Goal: Transaction & Acquisition: Subscribe to service/newsletter

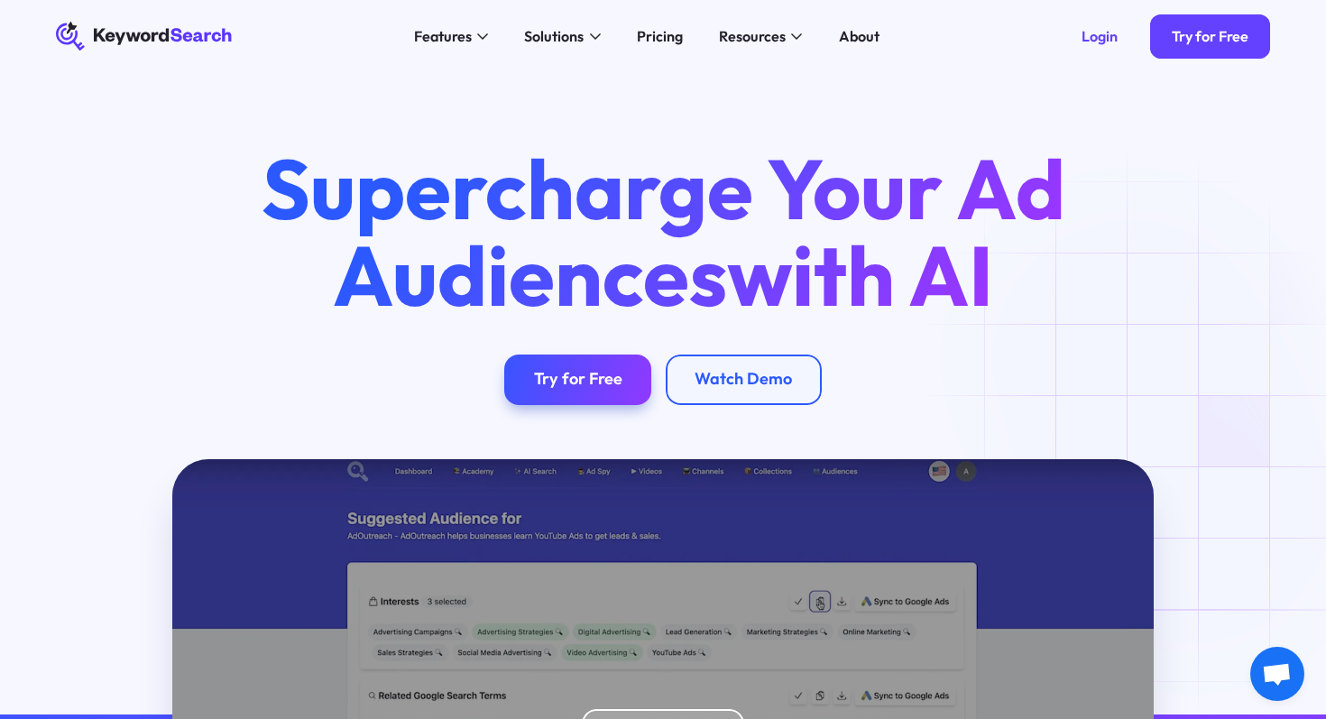
click at [1132, 359] on div "Supercharge Your Ad Audiences with AI Try for Free Watch Demo" at bounding box center [663, 275] width 1272 height 260
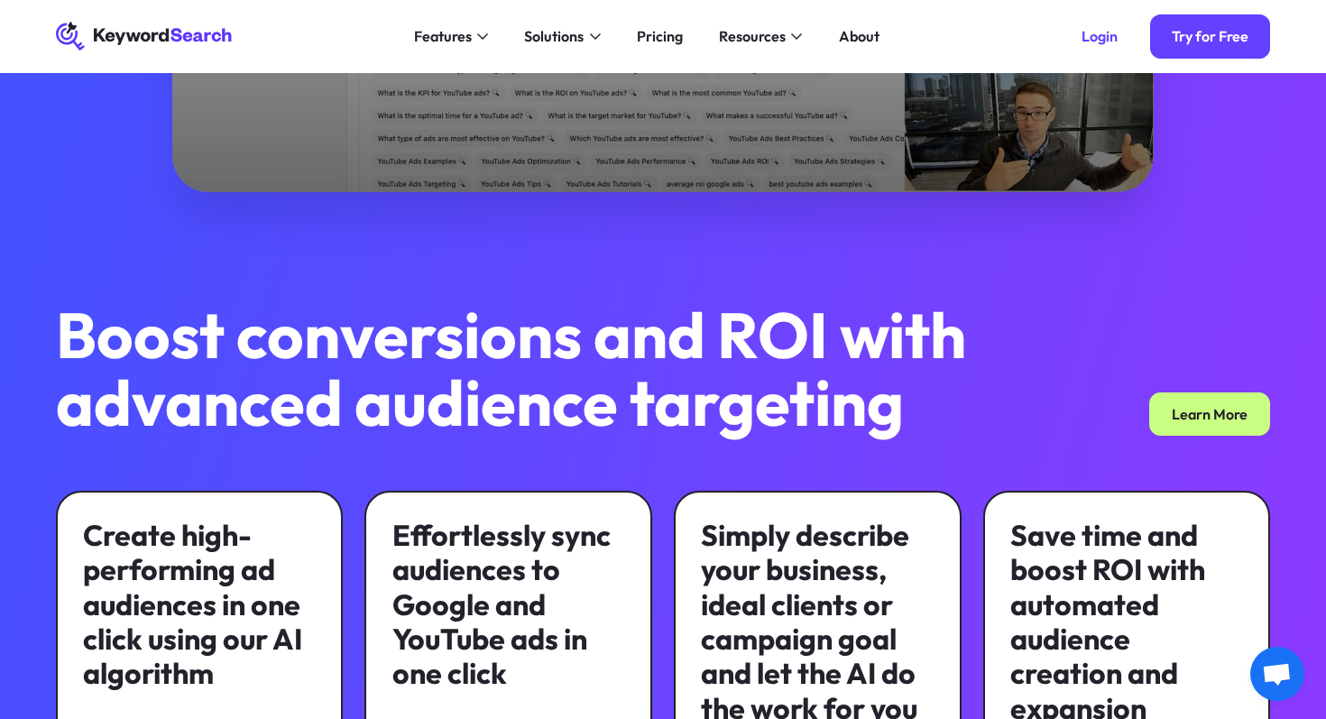
scroll to position [363, 0]
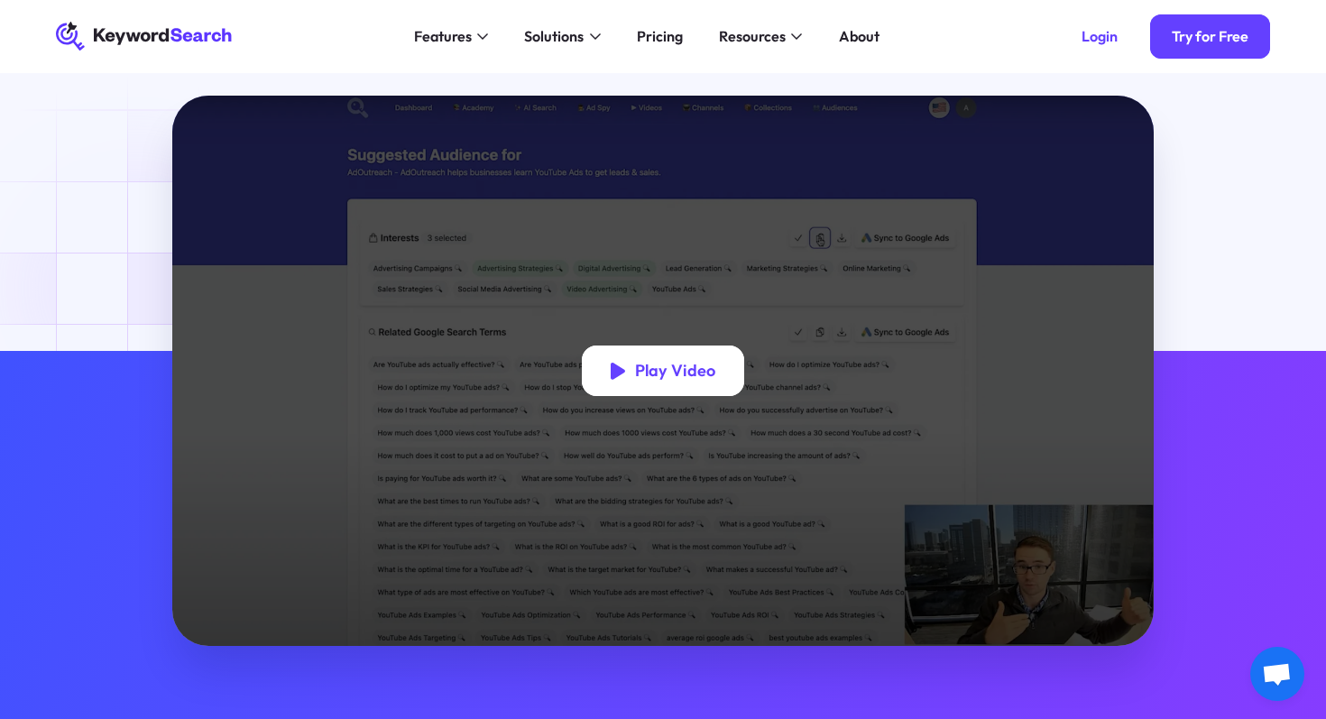
click at [623, 380] on icon "open lightbox" at bounding box center [618, 371] width 14 height 21
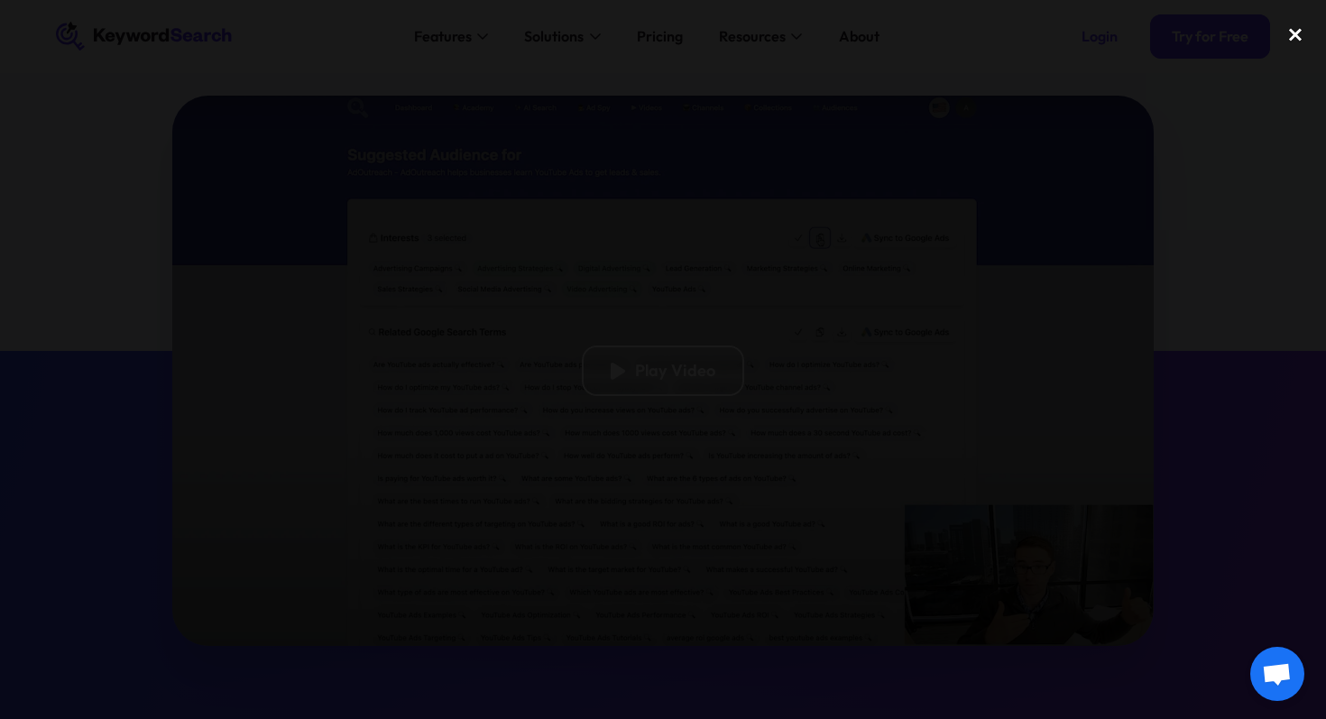
click at [1290, 40] on div "close lightbox" at bounding box center [1294, 34] width 61 height 40
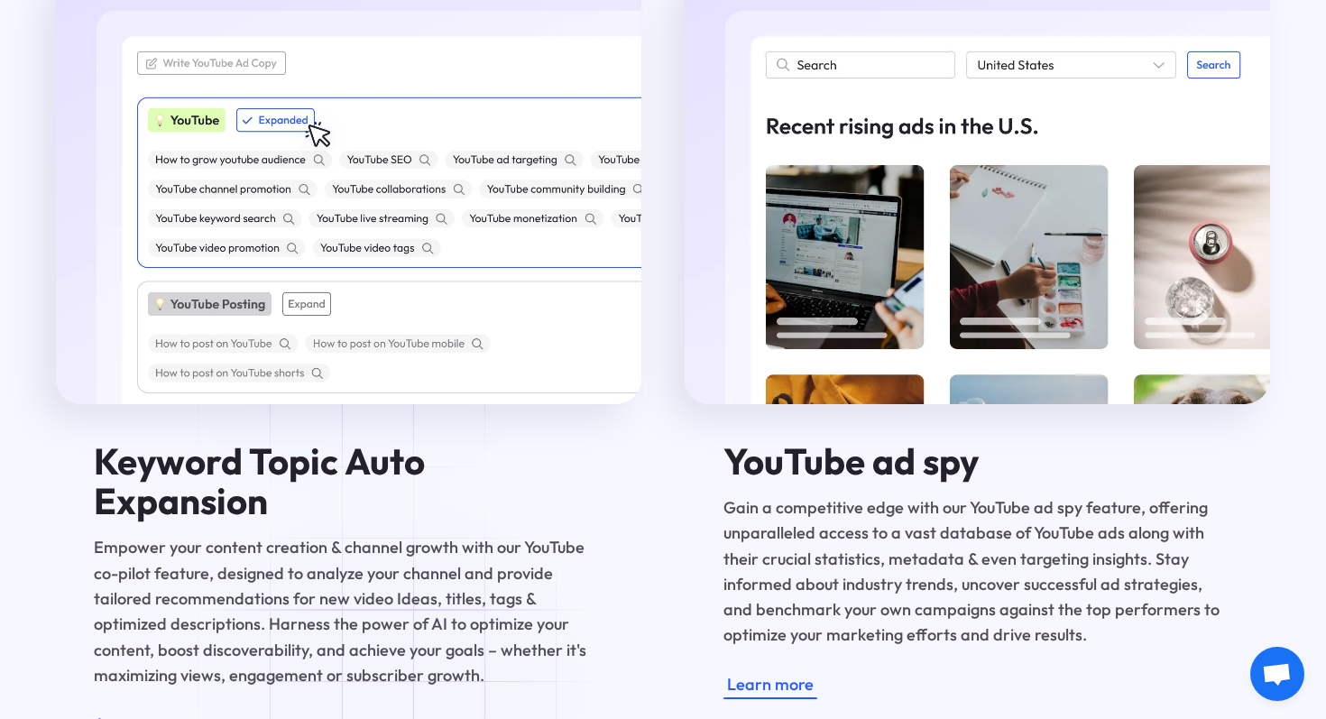
scroll to position [3286, 0]
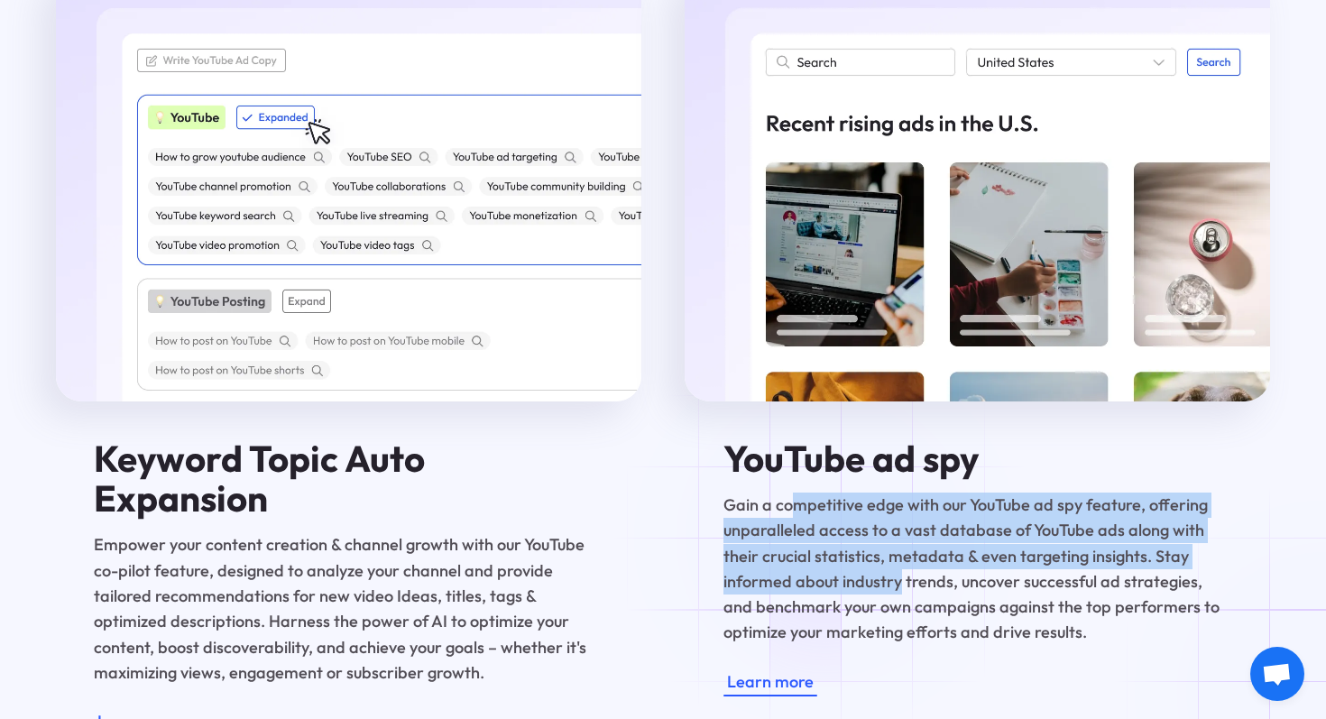
drag, startPoint x: 793, startPoint y: 472, endPoint x: 827, endPoint y: 535, distance: 71.8
click at [825, 537] on p "Gain a competitive edge with our YouTube ad spy feature, offering unparalleled …" at bounding box center [977, 568] width 509 height 153
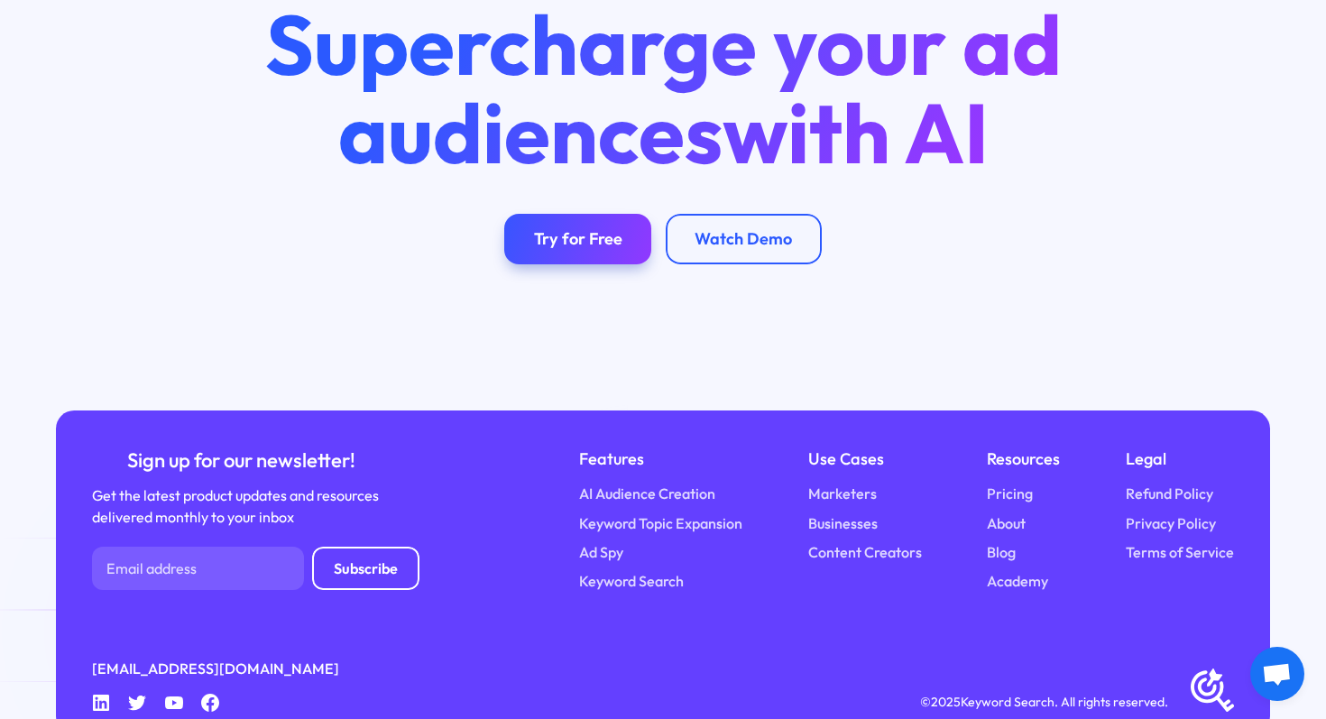
scroll to position [6403, 0]
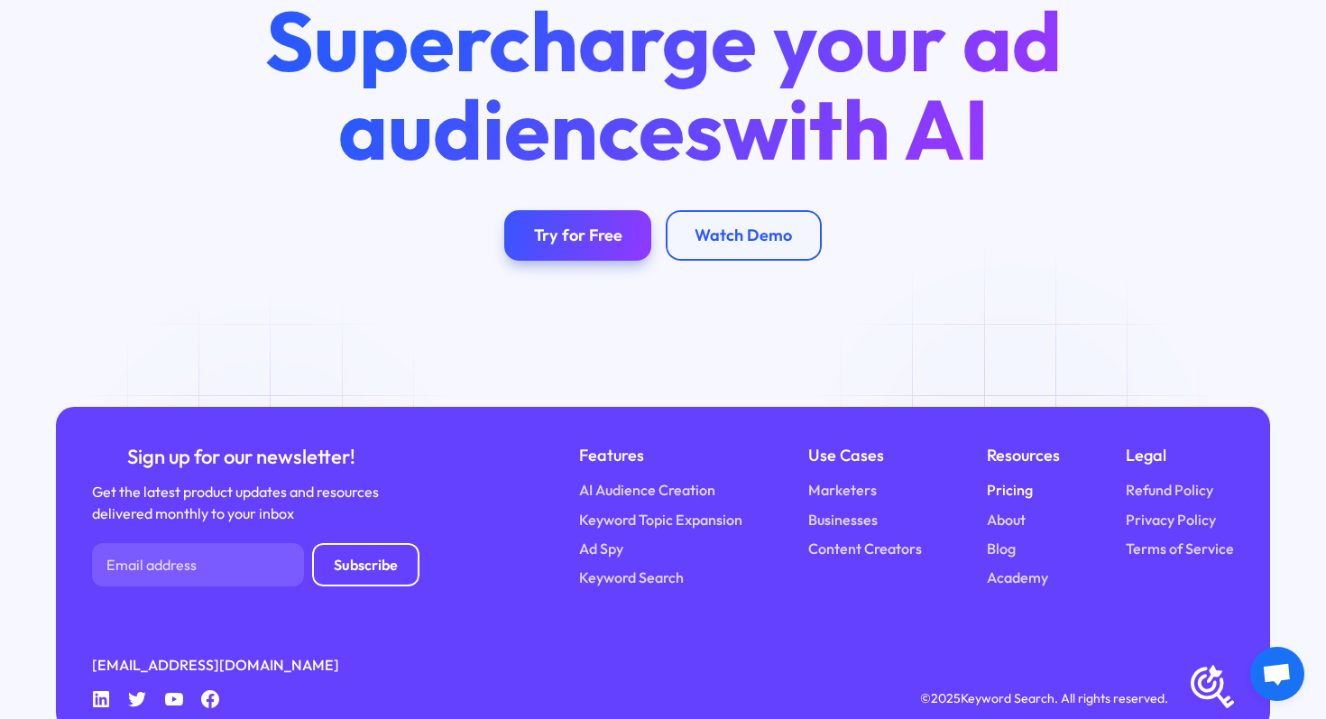
click at [1012, 479] on link "Pricing" at bounding box center [1010, 490] width 46 height 22
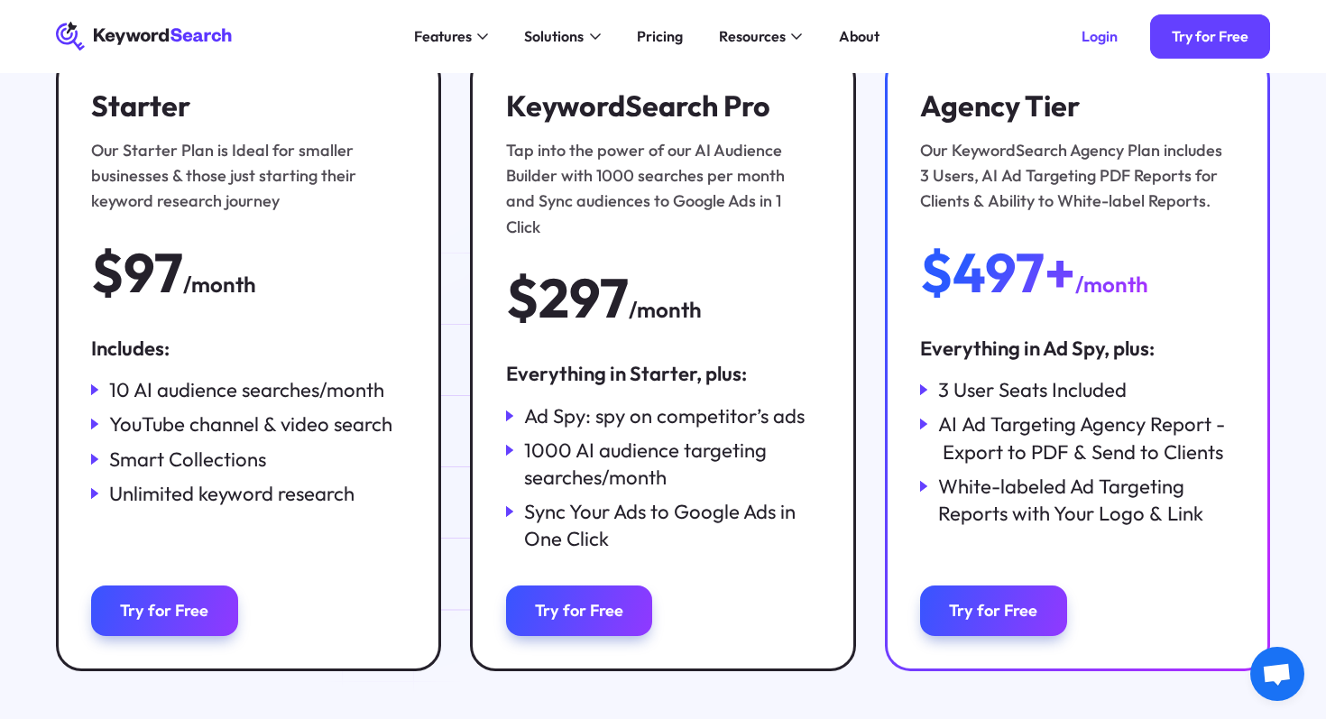
scroll to position [286, 0]
